Goal: Task Accomplishment & Management: Use online tool/utility

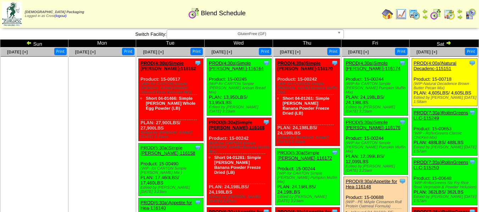
click at [28, 43] on img at bounding box center [29, 43] width 6 height 6
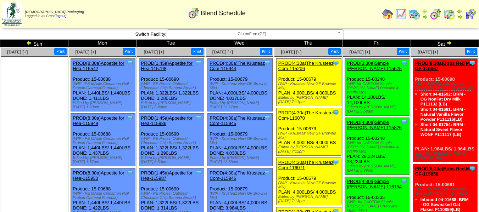
click at [414, 17] on img at bounding box center [414, 14] width 11 height 11
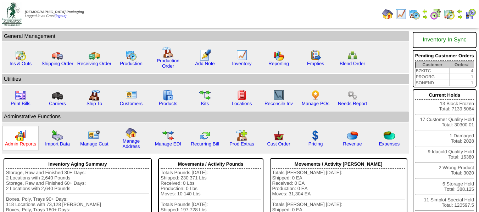
click at [23, 143] on link "Admin Reports" at bounding box center [20, 143] width 31 height 5
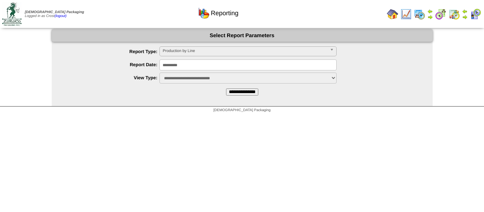
drag, startPoint x: 255, startPoint y: 95, endPoint x: 251, endPoint y: 79, distance: 15.7
click at [255, 95] on input "**********" at bounding box center [242, 92] width 32 height 7
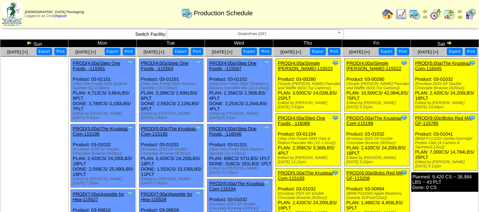
click at [268, 31] on span "GlutenFree (GF)" at bounding box center [252, 34] width 164 height 9
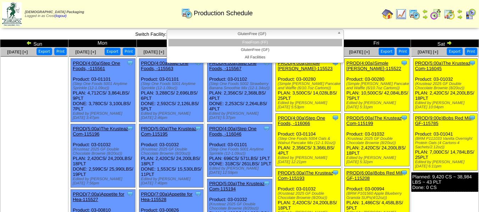
click at [267, 40] on li "FreeFrom (FF)" at bounding box center [255, 42] width 174 height 7
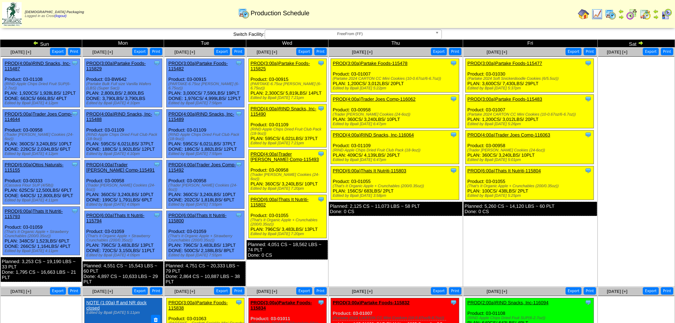
drag, startPoint x: 973, startPoint y: 0, endPoint x: 387, endPoint y: 257, distance: 640.2
click at [387, 212] on td "Aug 28 [+] Print Export Clone Item PROD(3:00a)Partake Foods-115478 Partake Food…" at bounding box center [396, 166] width 135 height 239
drag, startPoint x: 415, startPoint y: 208, endPoint x: 404, endPoint y: 208, distance: 10.6
click at [404, 208] on div "Planned: 2,125 CS ~ 11,073 LBS ~ 58 PLT Done: 0 CS" at bounding box center [396, 209] width 134 height 14
click at [397, 212] on td "Aug 28 [+] Print Export Clone Item PROD(3:00a)Partake Foods-115478 Partake Food…" at bounding box center [396, 166] width 135 height 239
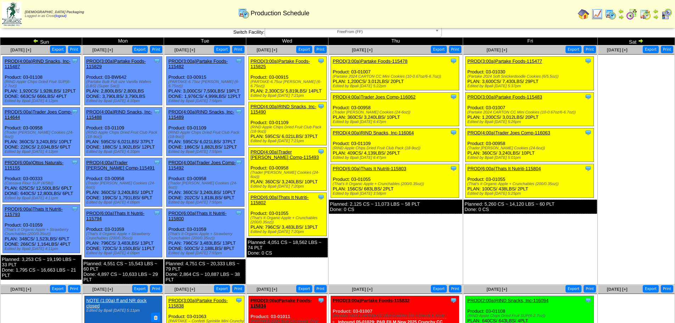
scroll to position [71, 0]
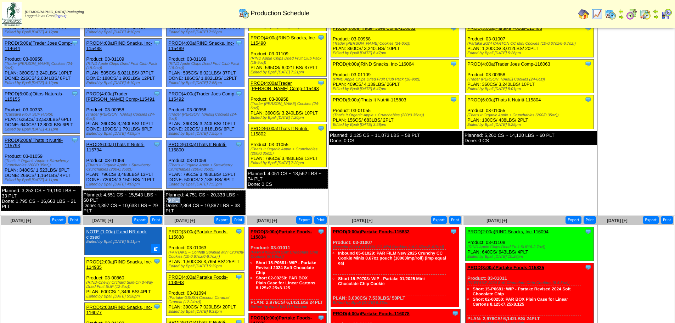
drag, startPoint x: 177, startPoint y: 201, endPoint x: 169, endPoint y: 200, distance: 8.2
click at [169, 200] on div "Planned: 4,751 CS ~ 20,333 LBS ~ 79 PLT Done: 2,864 CS ~ 10,887 LBS ~ 38 PLT" at bounding box center [204, 202] width 81 height 25
click at [382, 187] on td "Aug 28 [+] Print Export Clone Item PROD(3:00a)Partake Foods-115478 Partake Food…" at bounding box center [396, 96] width 135 height 239
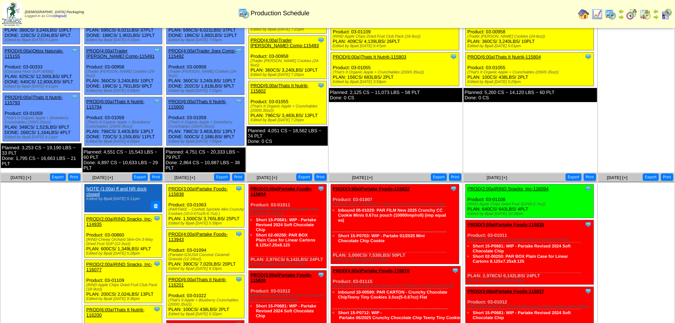
scroll to position [0, 0]
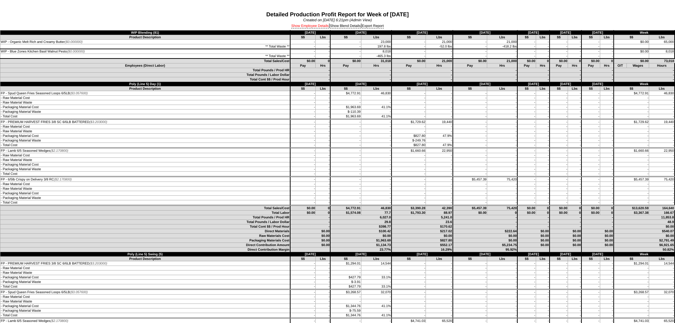
click at [298, 27] on link "Show Employee Details" at bounding box center [310, 26] width 38 height 4
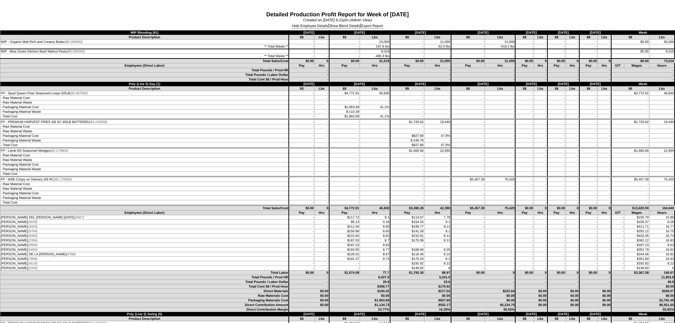
click at [376, 29] on div "Hide Employee Details | Show Blend Details | Export Report" at bounding box center [337, 26] width 675 height 8
click at [376, 28] on link "Export Report" at bounding box center [372, 26] width 22 height 4
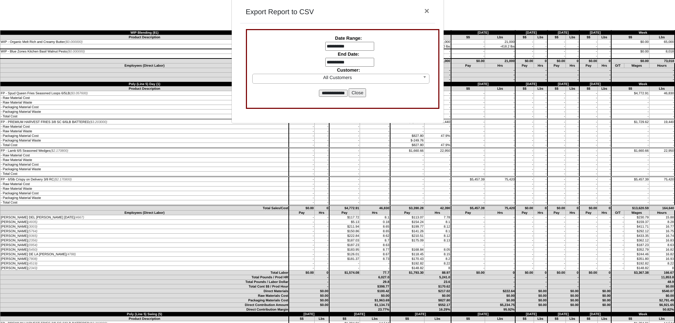
click at [342, 47] on input "**********" at bounding box center [349, 46] width 49 height 9
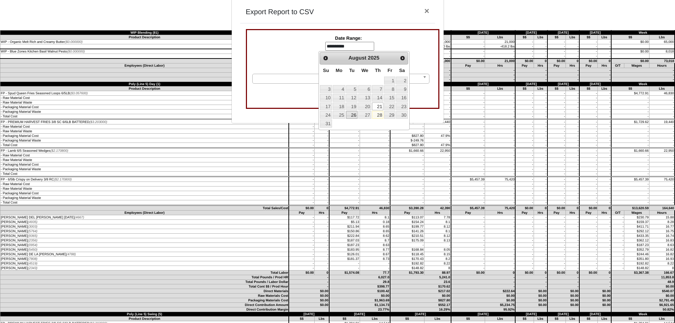
click at [351, 114] on link "26" at bounding box center [351, 115] width 11 height 8
type input "**********"
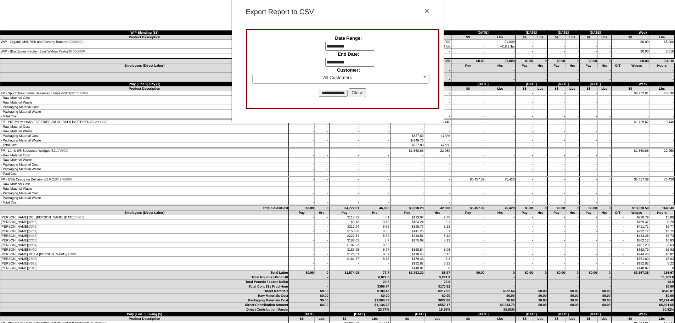
click at [342, 62] on input "**********" at bounding box center [349, 62] width 49 height 9
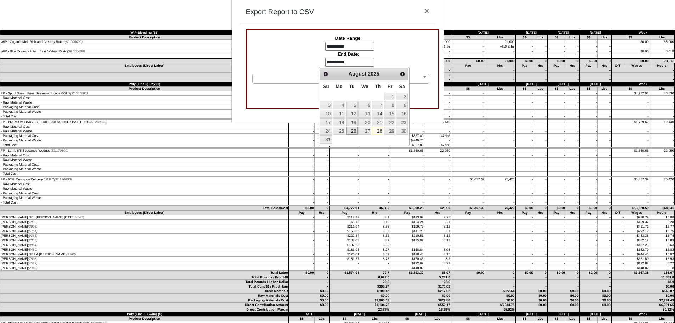
drag, startPoint x: 351, startPoint y: 129, endPoint x: 350, endPoint y: 121, distance: 8.2
click at [351, 129] on link "26" at bounding box center [351, 131] width 11 height 8
type input "**********"
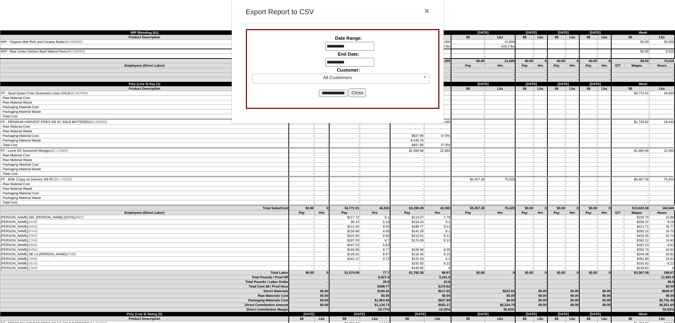
click at [335, 93] on input "**********" at bounding box center [333, 93] width 29 height 7
click at [357, 93] on button "Close" at bounding box center [357, 92] width 17 height 9
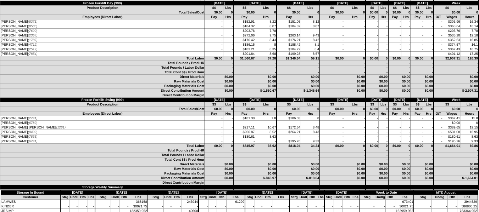
scroll to position [2339, 0]
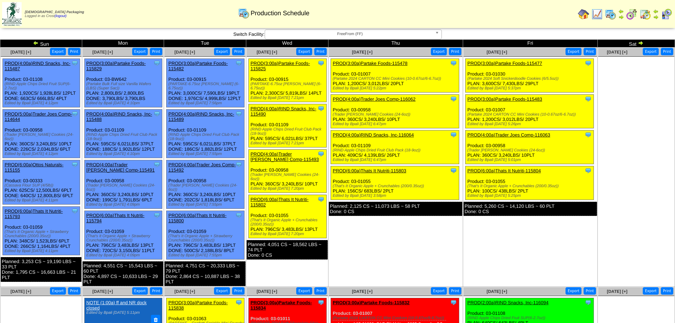
click at [342, 26] on td "Print All" at bounding box center [374, 14] width 402 height 27
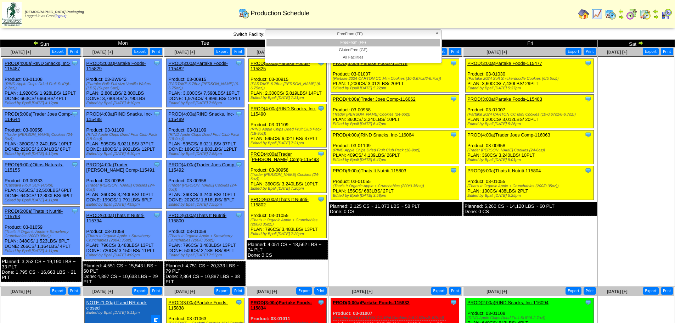
click at [345, 33] on span "FreeFrom (FF)" at bounding box center [350, 34] width 164 height 9
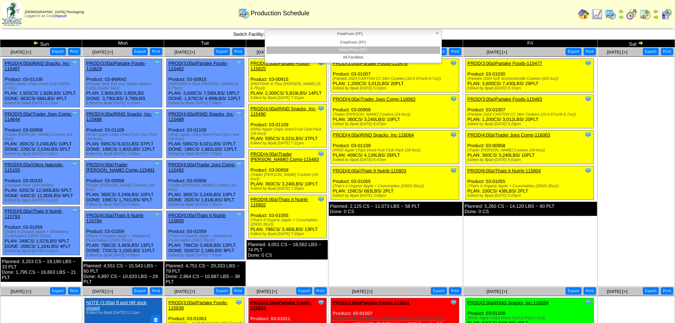
click at [343, 48] on li "GlutenFree (GF)" at bounding box center [354, 49] width 174 height 7
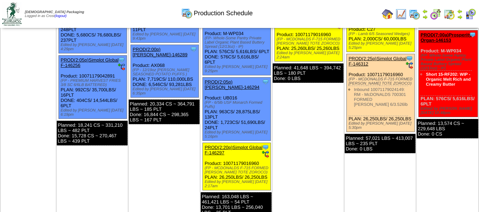
scroll to position [106, 0]
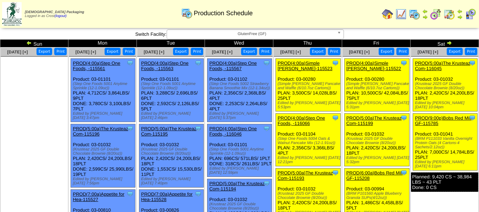
click at [289, 31] on span "GlutenFree (GF)" at bounding box center [252, 34] width 164 height 9
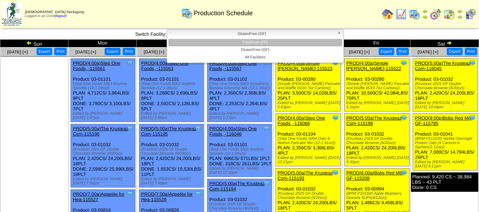
click at [270, 41] on li "FreeFrom (FF)" at bounding box center [255, 42] width 174 height 7
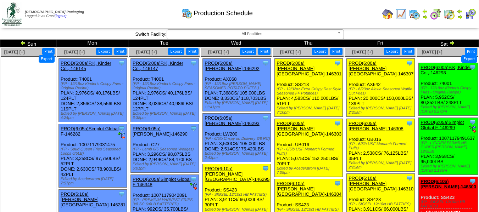
click at [112, 51] on button "Export" at bounding box center [104, 51] width 16 height 7
click at [184, 52] on button "Export" at bounding box center [176, 51] width 16 height 7
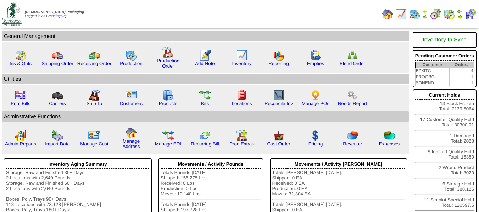
click at [452, 14] on img at bounding box center [448, 14] width 11 height 11
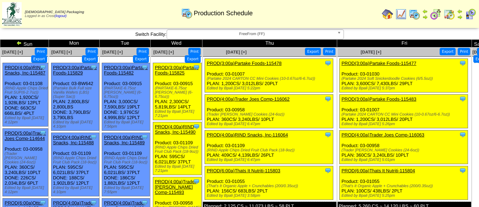
click at [256, 32] on span "FreeFrom (FF)" at bounding box center [252, 34] width 164 height 9
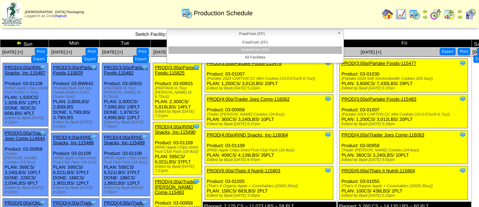
click at [255, 47] on li "GlutenFree (GF)" at bounding box center [255, 49] width 174 height 7
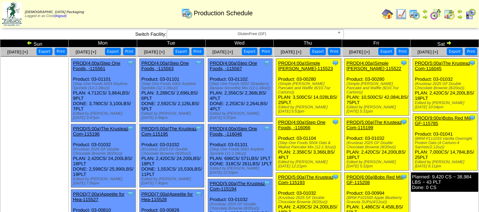
click at [112, 51] on button "Export" at bounding box center [113, 51] width 16 height 7
click at [181, 54] on button "Export" at bounding box center [181, 51] width 16 height 7
click at [266, 34] on span "GlutenFree (GF)" at bounding box center [252, 34] width 164 height 9
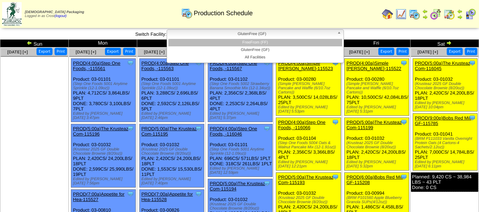
click at [263, 41] on li "FreeFrom (FF)" at bounding box center [255, 42] width 174 height 7
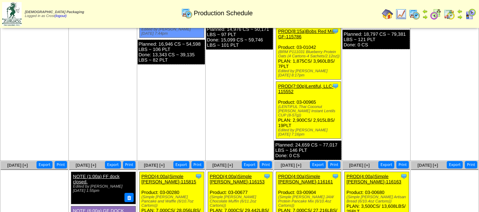
scroll to position [254, 0]
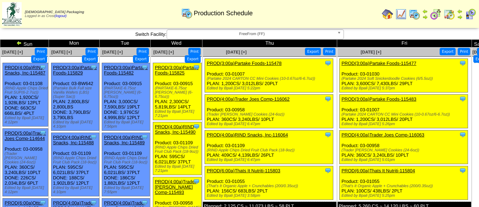
click at [34, 59] on button "Export" at bounding box center [39, 58] width 16 height 7
click at [87, 61] on button "Export" at bounding box center [90, 58] width 16 height 7
click at [89, 60] on button "Export" at bounding box center [90, 58] width 16 height 7
click at [139, 59] on button "Export" at bounding box center [141, 58] width 16 height 7
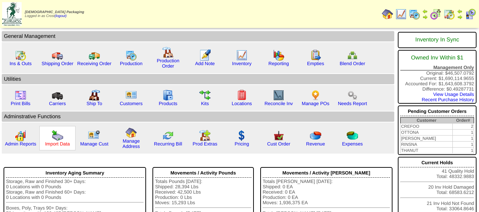
click at [63, 144] on link "Import Data" at bounding box center [57, 143] width 25 height 5
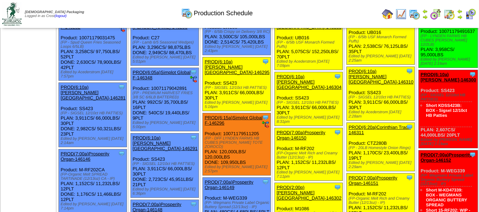
scroll to position [106, 0]
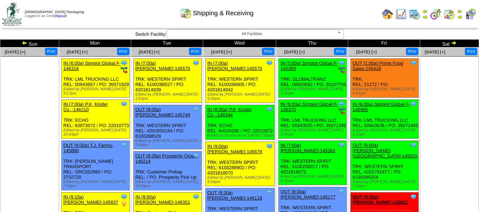
click at [387, 13] on img at bounding box center [387, 14] width 11 height 11
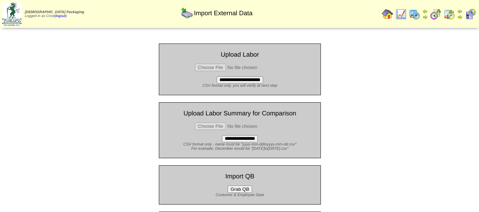
click at [215, 68] on input "file" at bounding box center [240, 67] width 90 height 7
type input "**********"
click at [237, 83] on input "**********" at bounding box center [240, 80] width 46 height 7
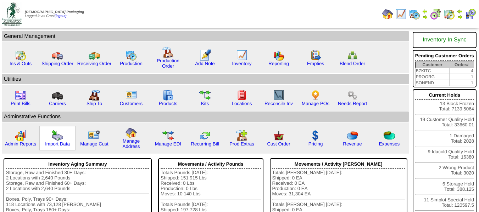
click at [56, 136] on img at bounding box center [57, 135] width 11 height 11
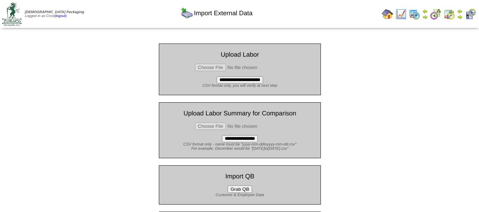
click at [205, 66] on input "file" at bounding box center [240, 67] width 90 height 7
type input "**********"
click at [253, 79] on input "**********" at bounding box center [240, 80] width 46 height 7
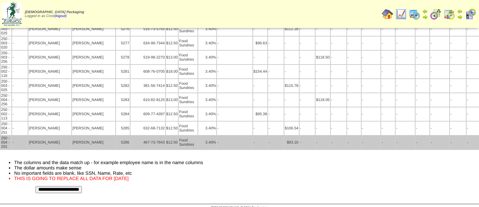
scroll to position [5144, 0]
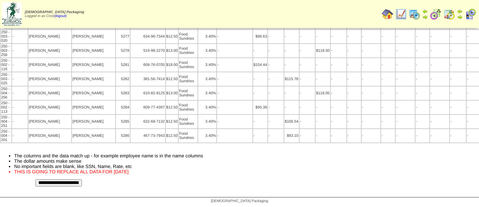
click at [82, 184] on input "**********" at bounding box center [58, 182] width 46 height 7
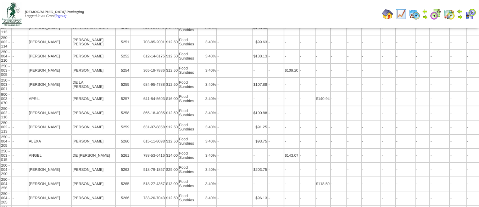
scroll to position [5144, 0]
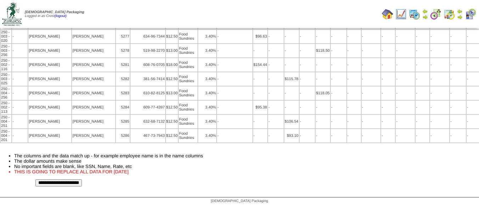
click at [82, 179] on input "**********" at bounding box center [58, 182] width 46 height 7
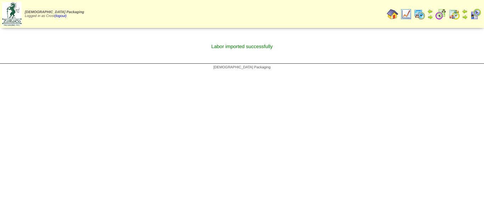
click at [393, 15] on img at bounding box center [392, 14] width 11 height 11
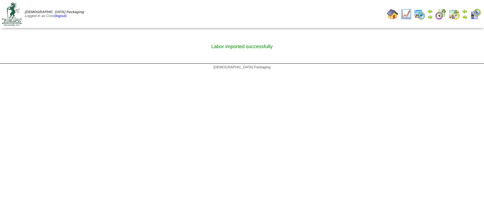
click at [390, 14] on img at bounding box center [392, 14] width 11 height 11
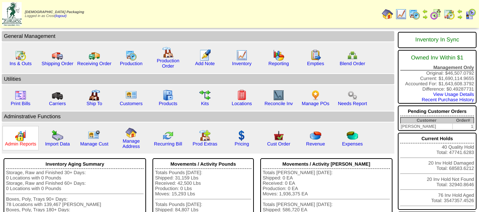
click at [22, 143] on link "Admin Reports" at bounding box center [20, 143] width 31 height 5
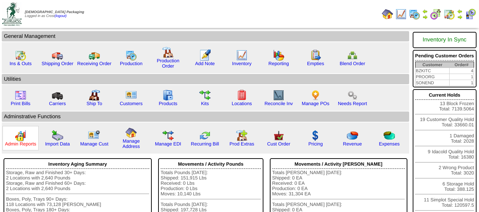
click at [24, 142] on link "Admin Reports" at bounding box center [20, 143] width 31 height 5
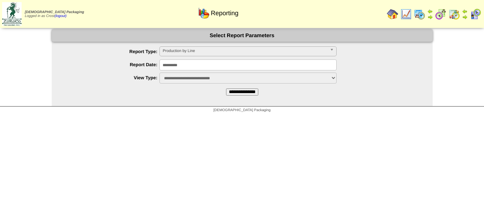
click at [189, 51] on span "Production by Line" at bounding box center [245, 51] width 164 height 9
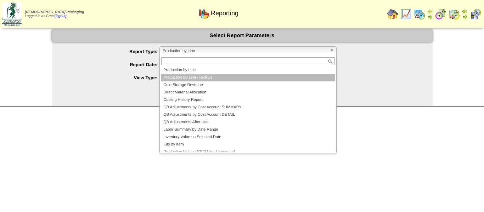
click at [178, 78] on li "Production By Line (Facility)" at bounding box center [248, 77] width 174 height 7
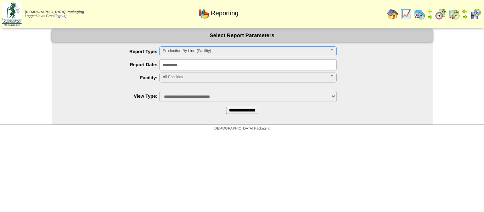
click at [174, 77] on span "All Facilities" at bounding box center [245, 77] width 164 height 9
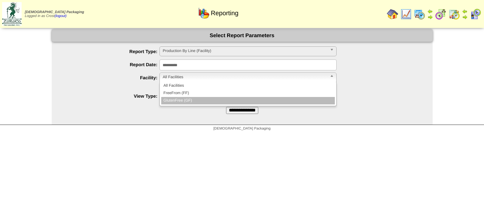
click at [180, 97] on li "GlutenFree (GF)" at bounding box center [248, 100] width 174 height 7
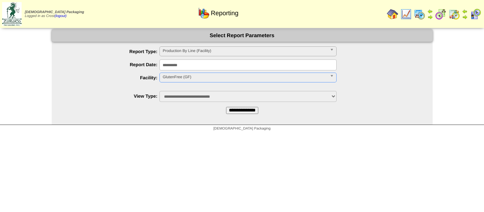
click at [240, 111] on input "**********" at bounding box center [242, 110] width 32 height 7
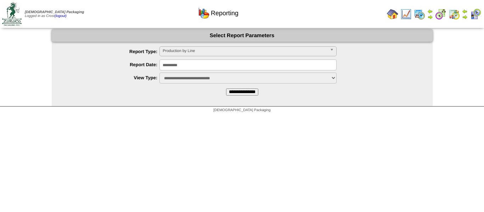
click at [246, 90] on input "**********" at bounding box center [242, 92] width 32 height 7
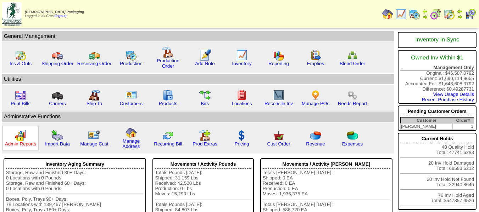
click at [22, 142] on link "Admin Reports" at bounding box center [20, 143] width 31 height 5
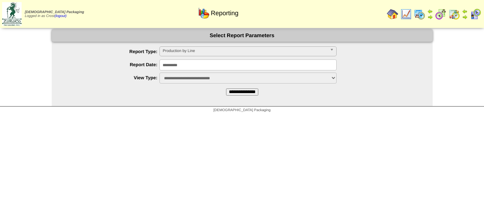
click at [199, 53] on span "Production by Line" at bounding box center [245, 51] width 164 height 9
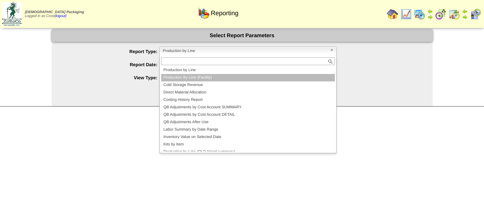
click at [191, 75] on li "Production By Line (Facility)" at bounding box center [248, 77] width 174 height 7
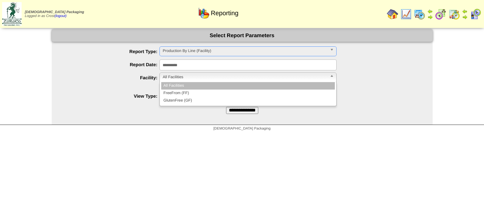
click at [186, 74] on span "All Facilities" at bounding box center [245, 77] width 164 height 9
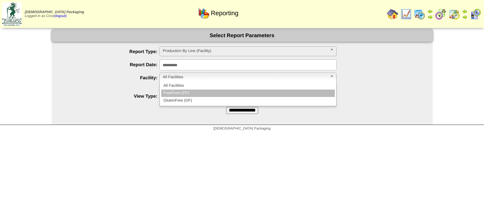
click at [189, 94] on li "FreeFrom (FF)" at bounding box center [248, 93] width 174 height 7
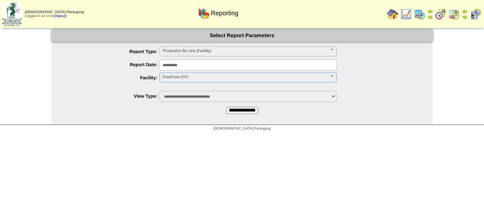
click at [229, 113] on input "**********" at bounding box center [242, 110] width 32 height 7
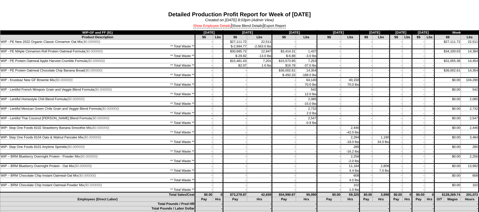
click at [205, 25] on link "Show Employee Details" at bounding box center [212, 26] width 38 height 4
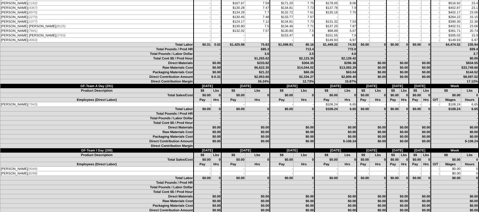
scroll to position [1737, 0]
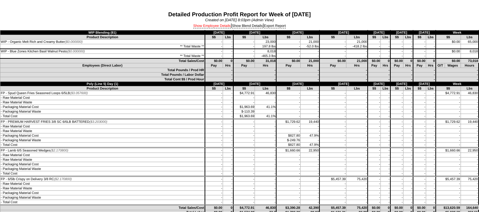
click at [211, 27] on link "Show Employee Details" at bounding box center [212, 26] width 38 height 4
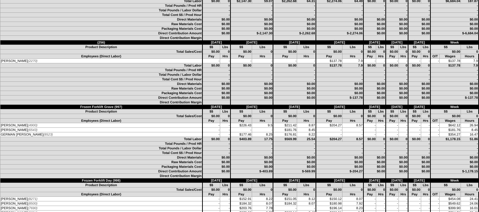
scroll to position [2552, 0]
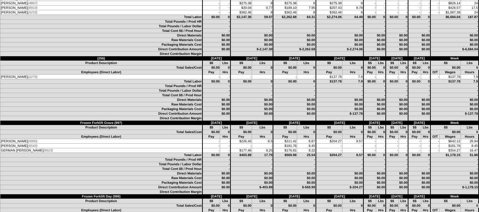
drag, startPoint x: 143, startPoint y: 55, endPoint x: 145, endPoint y: 48, distance: 7.0
click at [143, 55] on td "Direct Contribution Margin" at bounding box center [101, 54] width 202 height 5
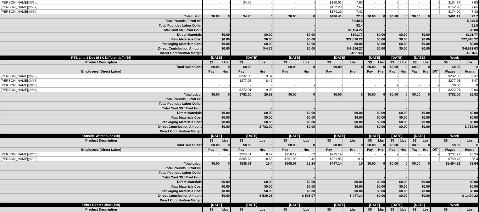
scroll to position [1571, 0]
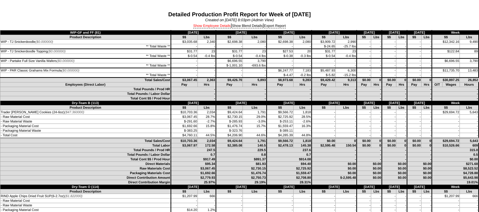
click at [219, 26] on link "Show Employee Details" at bounding box center [212, 26] width 38 height 4
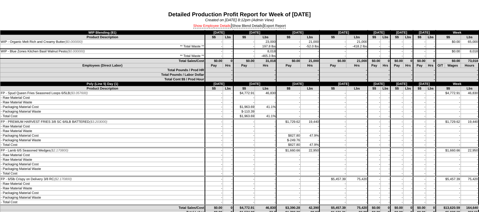
click at [211, 26] on link "Show Employee Details" at bounding box center [212, 26] width 38 height 4
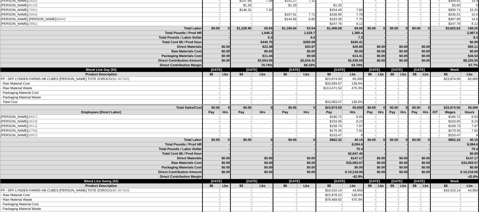
scroll to position [2070, 0]
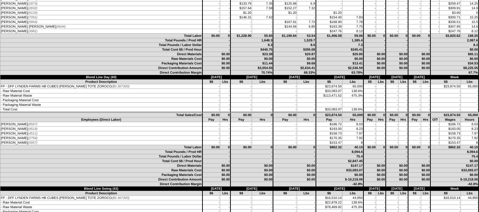
click at [256, 46] on td "9.3" at bounding box center [251, 45] width 43 height 5
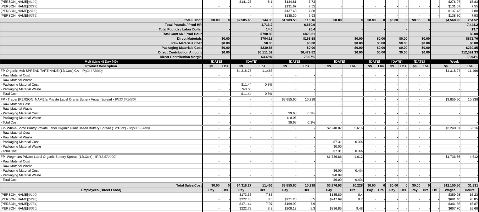
scroll to position [1893, 0]
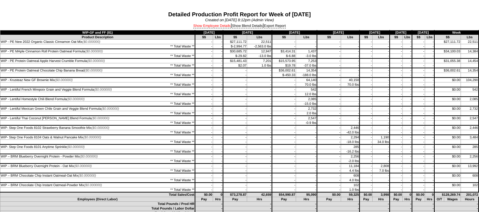
click at [217, 24] on link "Show Employee Details" at bounding box center [212, 26] width 38 height 4
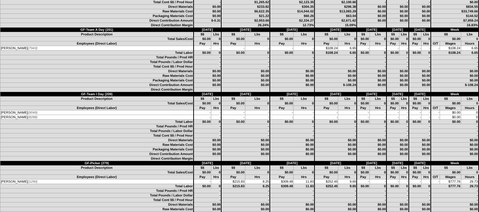
scroll to position [1808, 0]
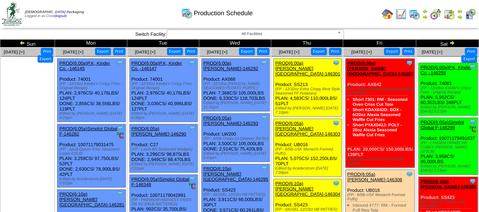
click at [196, 110] on div "Clone Item PROD(6:00a)P.K, Kinder Co.,-146147 P.K, Kinder Co., Inc. ScheduleID:…" at bounding box center [163, 90] width 68 height 63
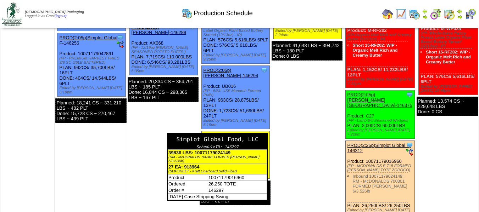
scroll to position [390, 0]
